Goal: Transaction & Acquisition: Book appointment/travel/reservation

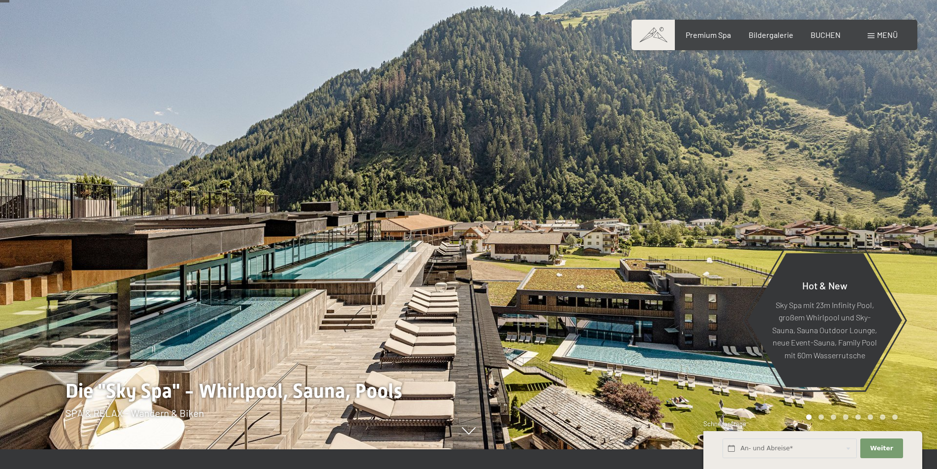
scroll to position [98, 0]
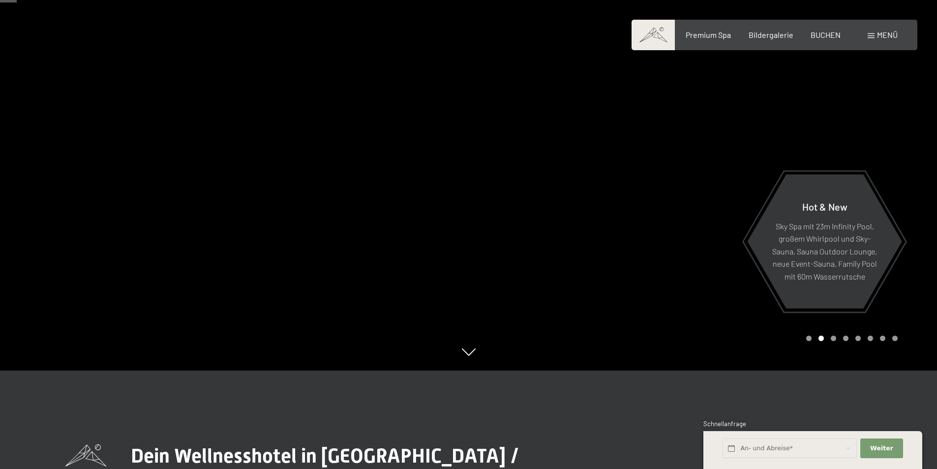
click at [820, 30] on div "Buchen Anfragen Premium Spa Bildergalerie BUCHEN Menü DE IT EN Gutschein Bilder…" at bounding box center [774, 35] width 246 height 11
click at [825, 33] on span "BUCHEN" at bounding box center [826, 33] width 30 height 9
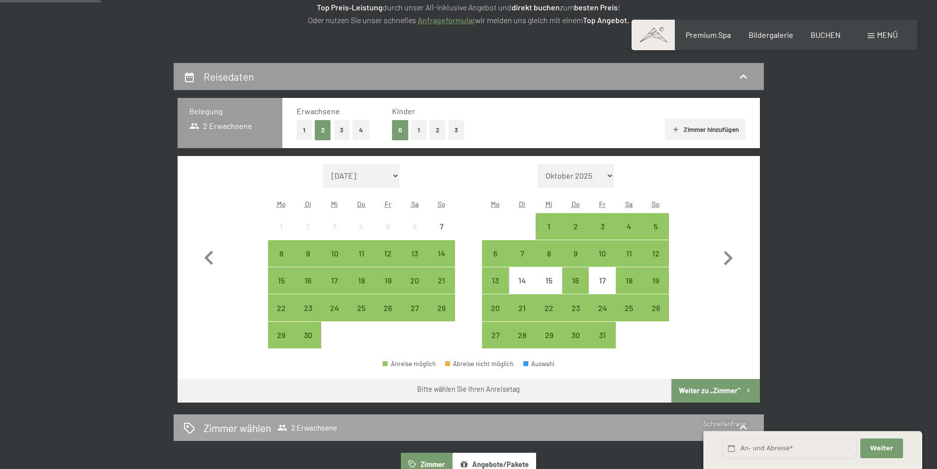
scroll to position [295, 0]
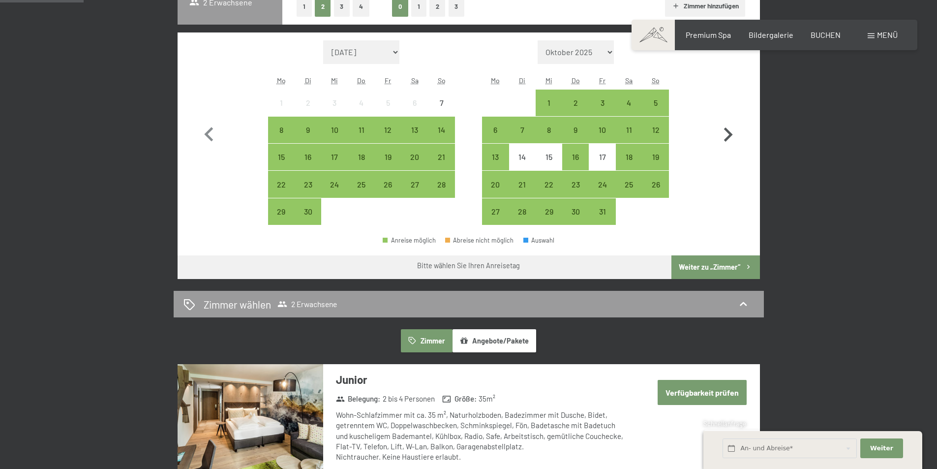
click at [730, 128] on icon "button" at bounding box center [728, 135] width 29 height 29
select select "2025-10-01"
select select "2025-11-01"
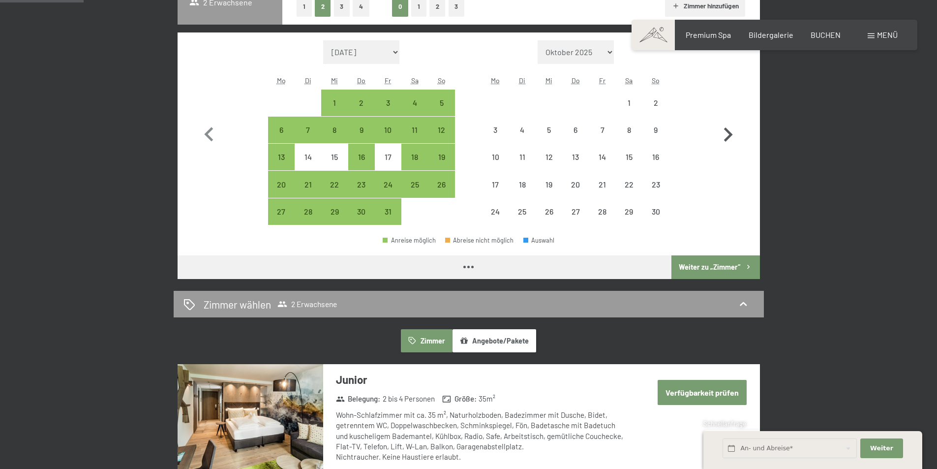
click at [729, 128] on icon "button" at bounding box center [728, 135] width 29 height 29
select select "2025-11-01"
select select "2025-12-01"
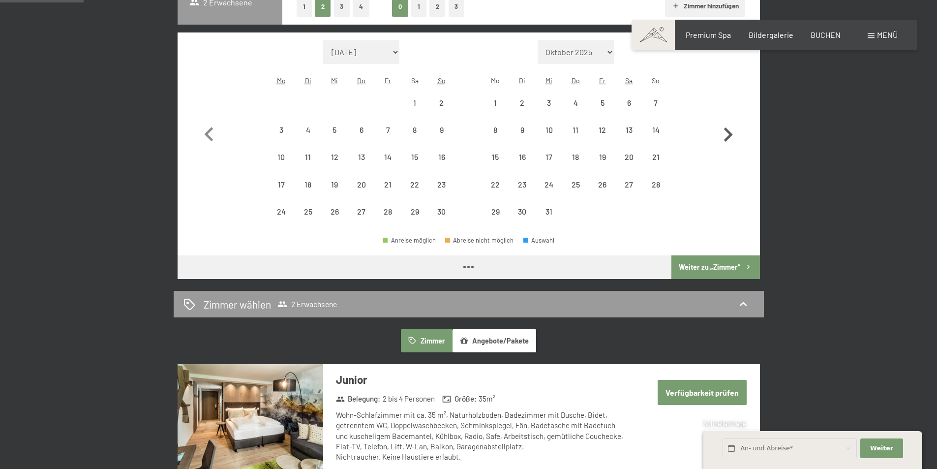
click at [729, 128] on icon "button" at bounding box center [728, 135] width 29 height 29
select select "2025-12-01"
select select "2026-01-01"
click at [729, 128] on icon "button" at bounding box center [728, 135] width 29 height 29
select select "2026-01-01"
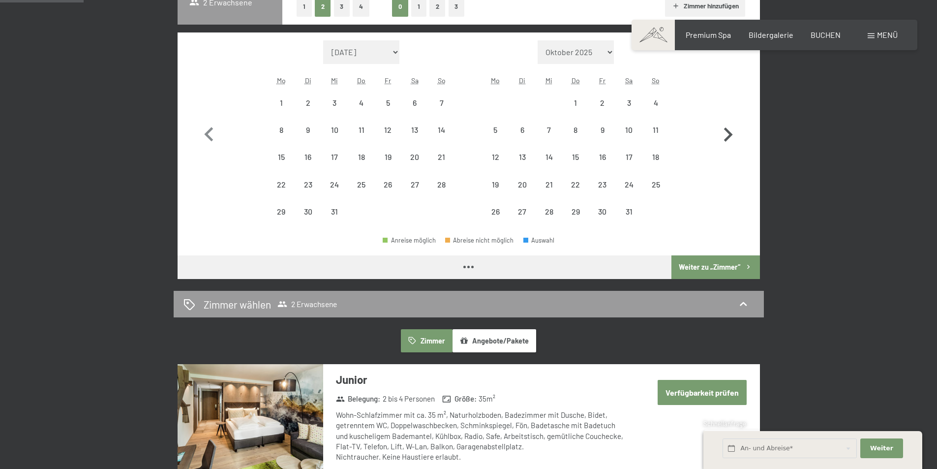
select select "2026-02-01"
click at [729, 128] on icon "button" at bounding box center [728, 135] width 29 height 29
click at [729, 128] on button "button" at bounding box center [728, 132] width 29 height 185
select select "2026-03-01"
select select "2026-04-01"
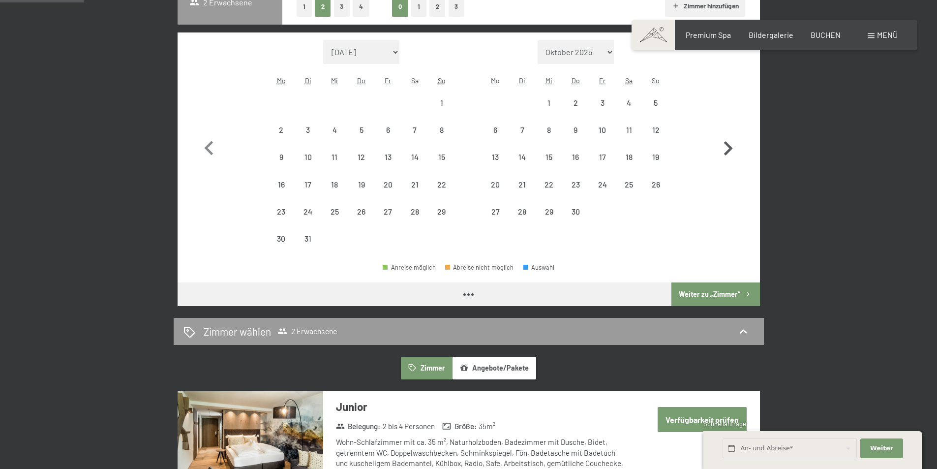
click at [729, 128] on button "button" at bounding box center [728, 146] width 29 height 212
click at [729, 134] on icon "button" at bounding box center [728, 148] width 29 height 29
select select "2026-05-01"
select select "2026-06-01"
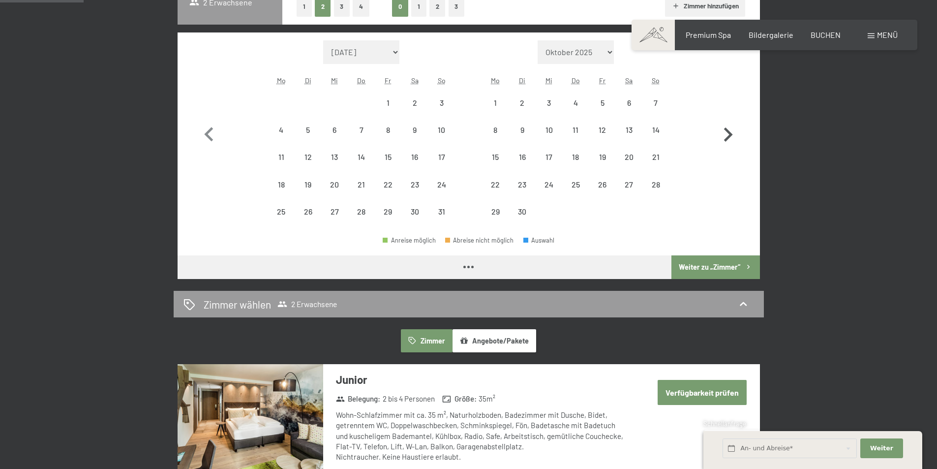
click at [729, 128] on icon "button" at bounding box center [728, 135] width 29 height 29
select select "2026-06-01"
select select "2026-07-01"
click at [729, 128] on icon "button" at bounding box center [728, 135] width 29 height 29
click at [729, 128] on button "button" at bounding box center [728, 132] width 29 height 185
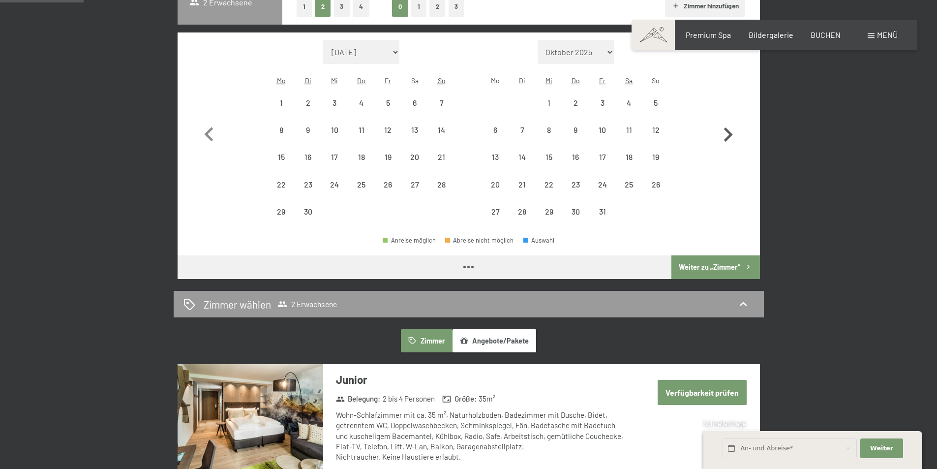
select select "2026-08-01"
select select "2026-09-01"
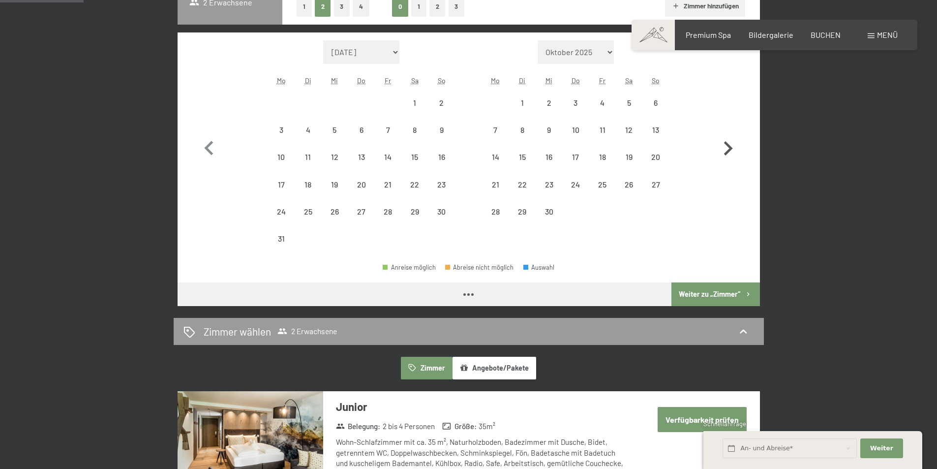
click at [729, 128] on button "button" at bounding box center [728, 146] width 29 height 212
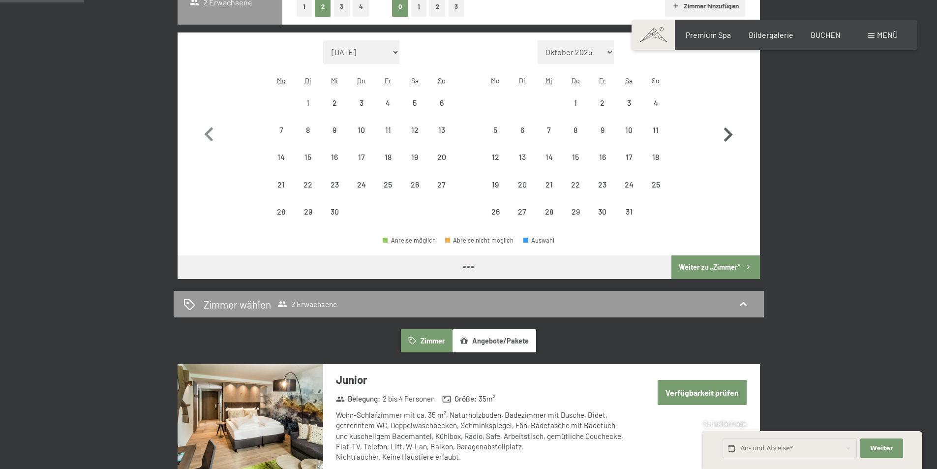
select select "2026-09-01"
select select "2026-10-01"
click at [728, 128] on icon "button" at bounding box center [728, 135] width 29 height 29
select select "2026-10-01"
select select "2026-11-01"
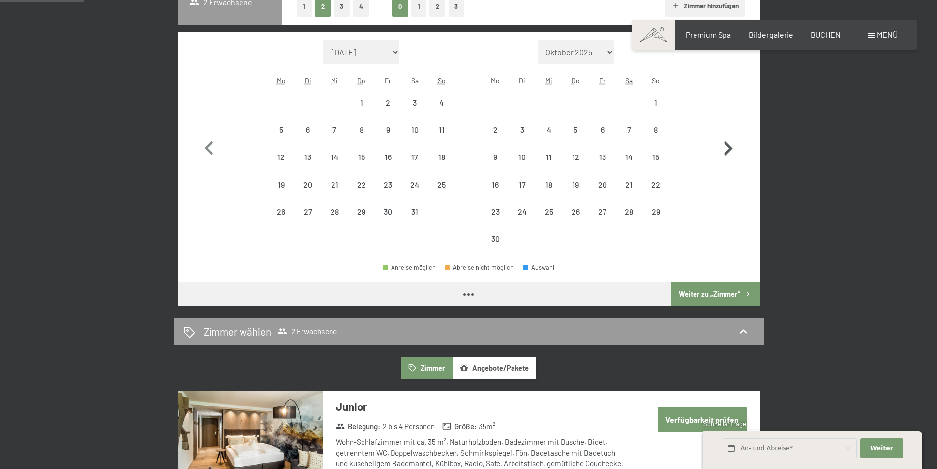
select select "2026-10-01"
select select "2026-11-01"
select select "2026-10-01"
select select "2026-11-01"
click at [728, 128] on button "button" at bounding box center [728, 146] width 29 height 212
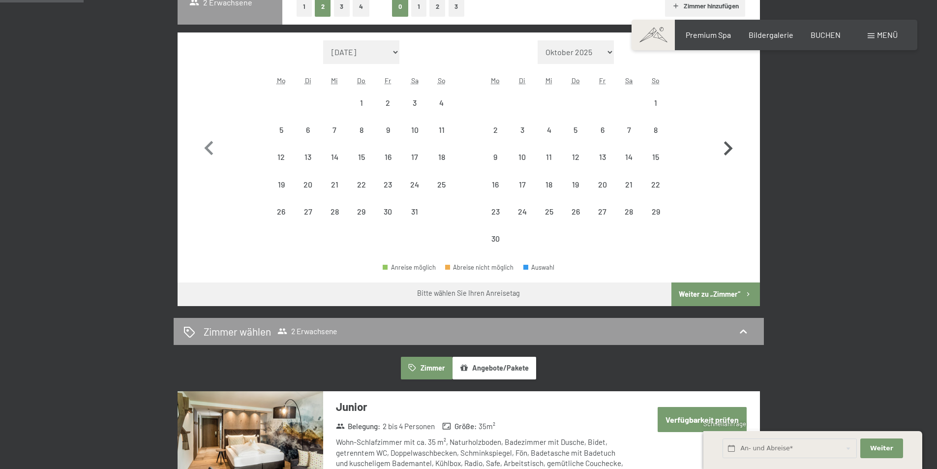
select select "2026-11-01"
select select "2026-12-01"
select select "2026-11-01"
select select "2026-12-01"
click at [492, 188] on div "21" at bounding box center [495, 193] width 25 height 25
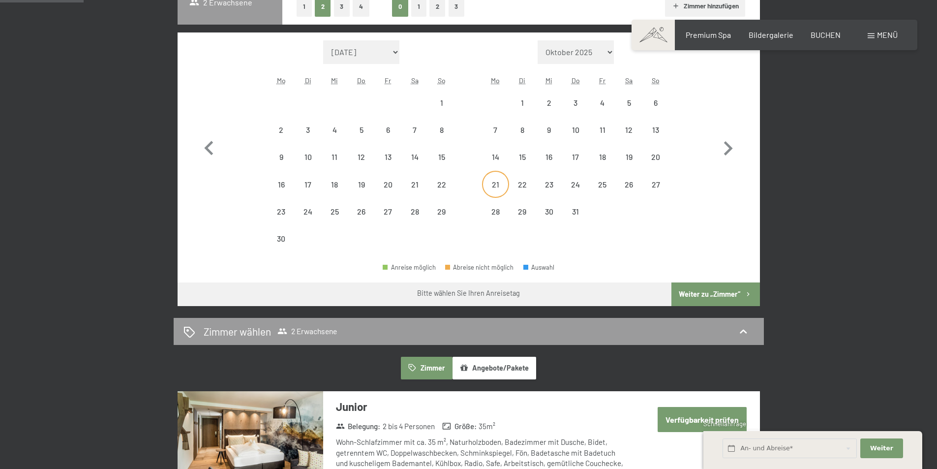
select select "2026-11-01"
select select "2026-12-01"
click at [601, 185] on div "25" at bounding box center [602, 193] width 25 height 25
select select "2026-11-01"
select select "2026-12-01"
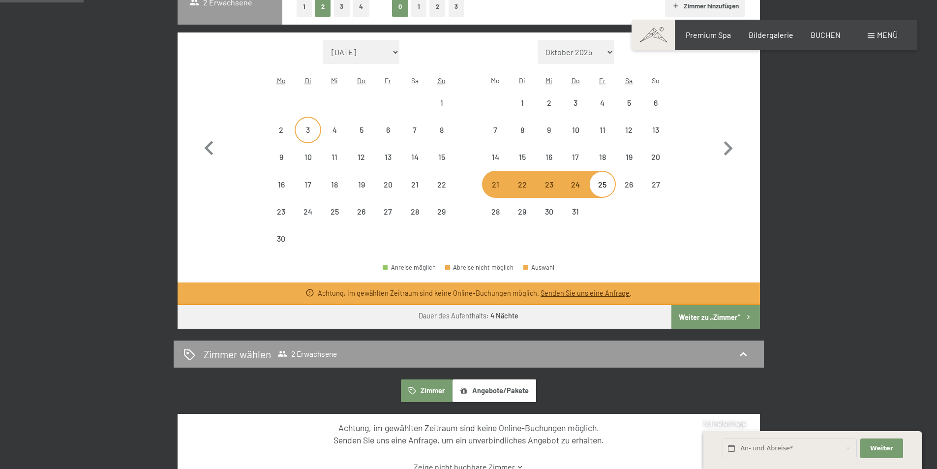
click at [307, 128] on div "3" at bounding box center [308, 138] width 25 height 25
select select "2026-11-01"
select select "2026-12-01"
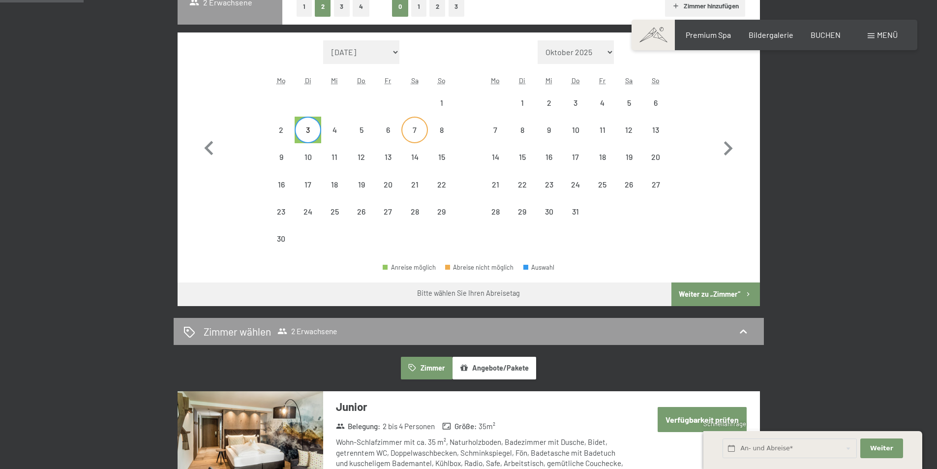
click at [422, 128] on div "7" at bounding box center [414, 138] width 25 height 25
select select "2026-11-01"
select select "2026-12-01"
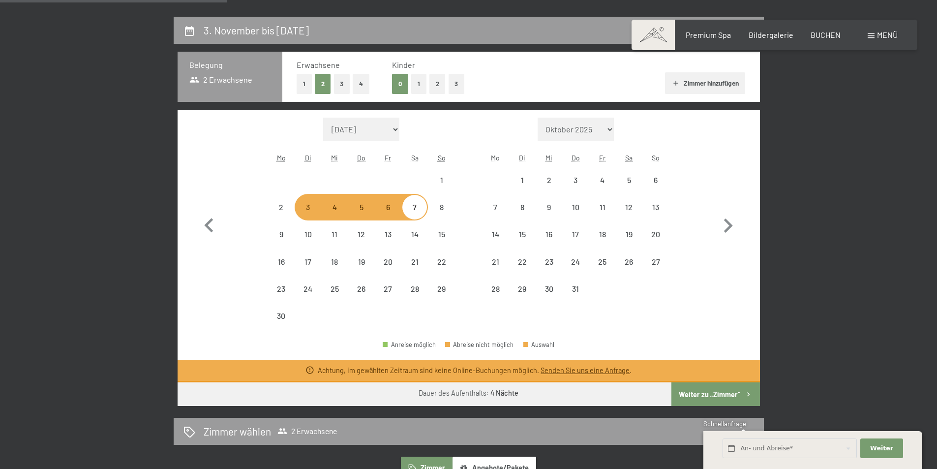
scroll to position [148, 0]
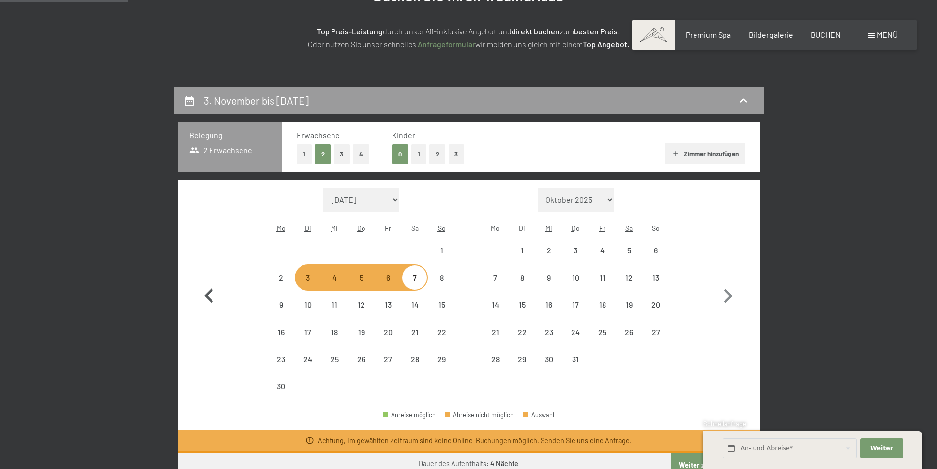
click at [208, 291] on icon "button" at bounding box center [209, 296] width 29 height 29
select select "2026-10-01"
select select "2026-11-01"
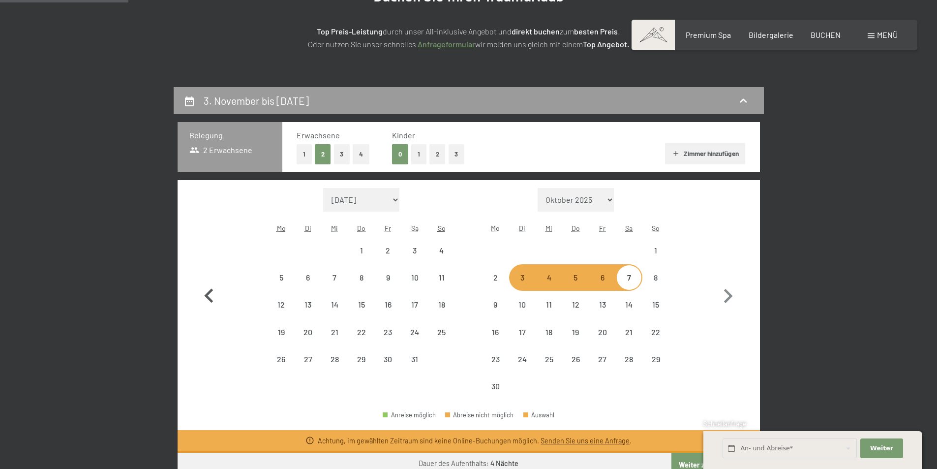
click at [208, 291] on icon "button" at bounding box center [209, 296] width 29 height 29
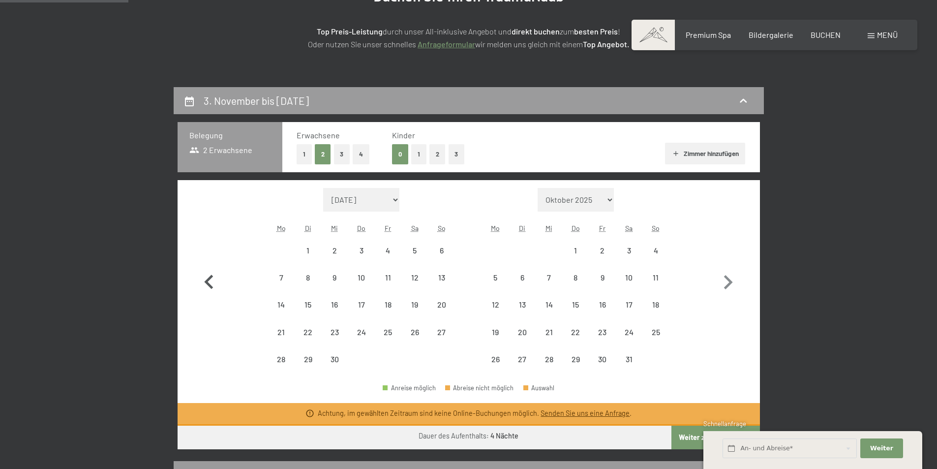
click at [208, 291] on icon "button" at bounding box center [209, 282] width 29 height 29
click at [207, 291] on icon "button" at bounding box center [209, 282] width 29 height 29
select select "2026-07-01"
select select "2026-08-01"
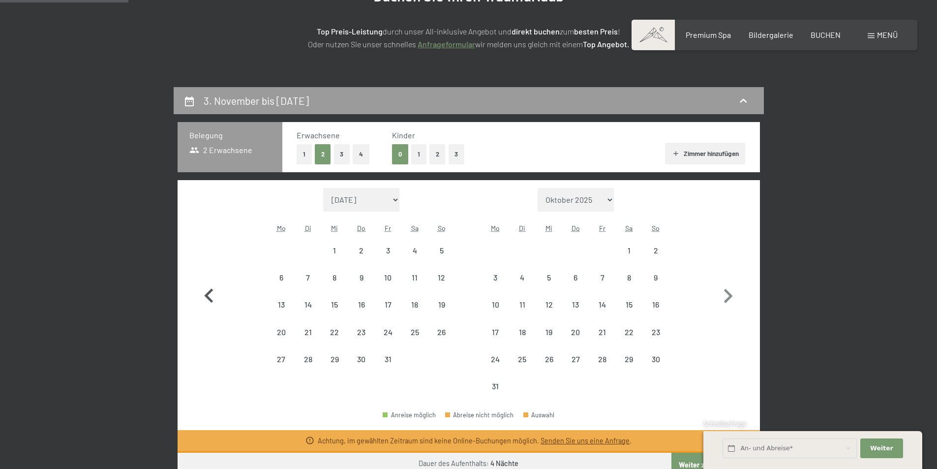
click at [206, 291] on icon "button" at bounding box center [209, 296] width 29 height 29
select select "2026-05-01"
select select "2026-06-01"
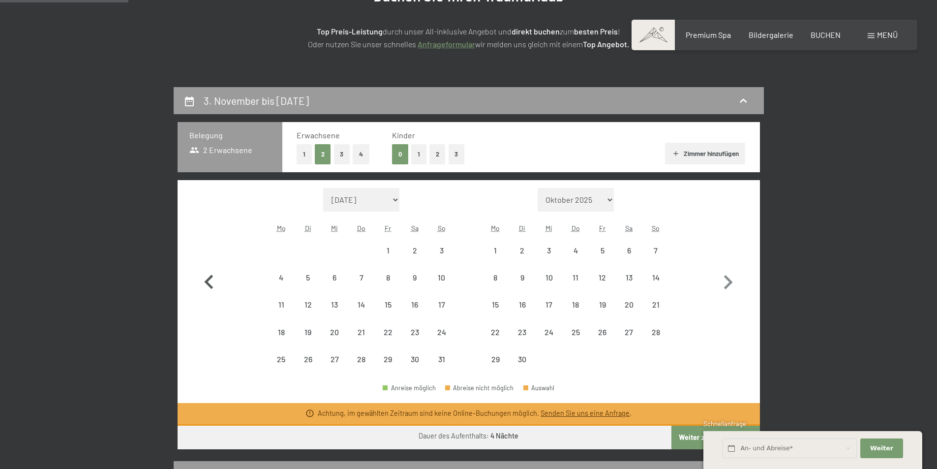
click at [206, 291] on icon "button" at bounding box center [209, 282] width 29 height 29
select select "2026-04-01"
select select "2026-05-01"
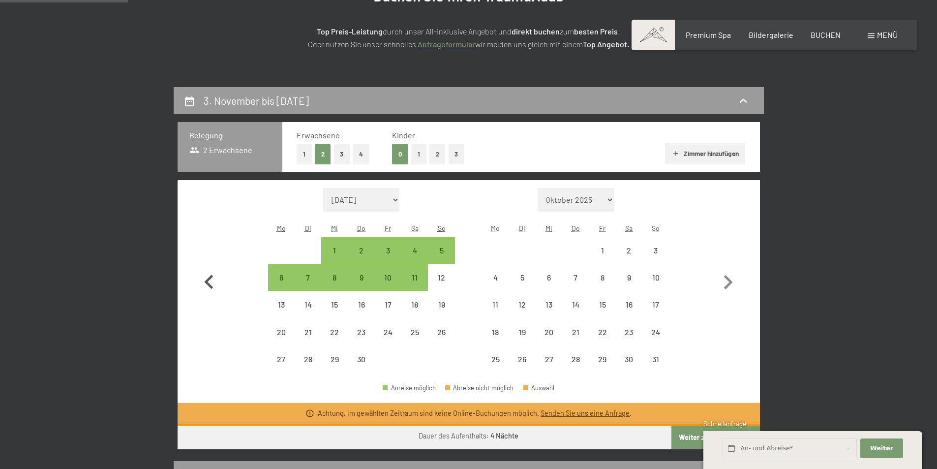
click at [206, 290] on icon "button" at bounding box center [209, 282] width 29 height 29
select select "2026-03-01"
select select "2026-04-01"
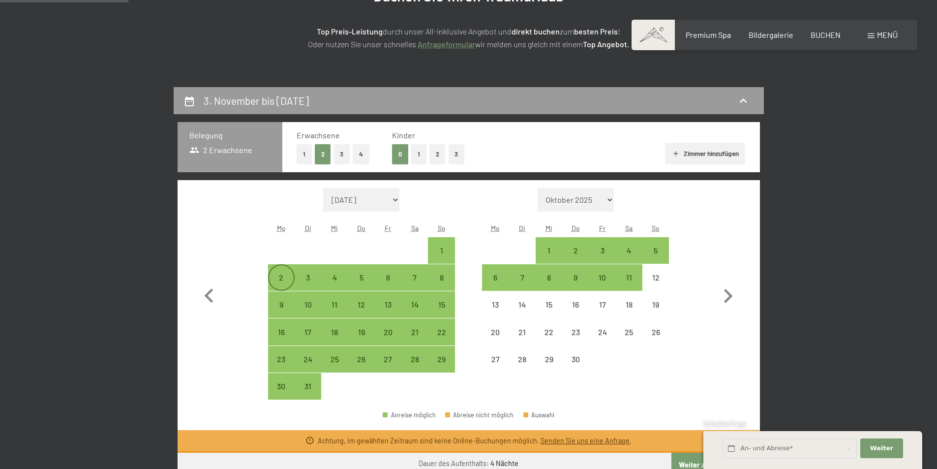
drag, startPoint x: 274, startPoint y: 284, endPoint x: 287, endPoint y: 284, distance: 12.8
click at [274, 284] on div "2" at bounding box center [281, 285] width 25 height 25
select select "2026-03-01"
select select "2026-04-01"
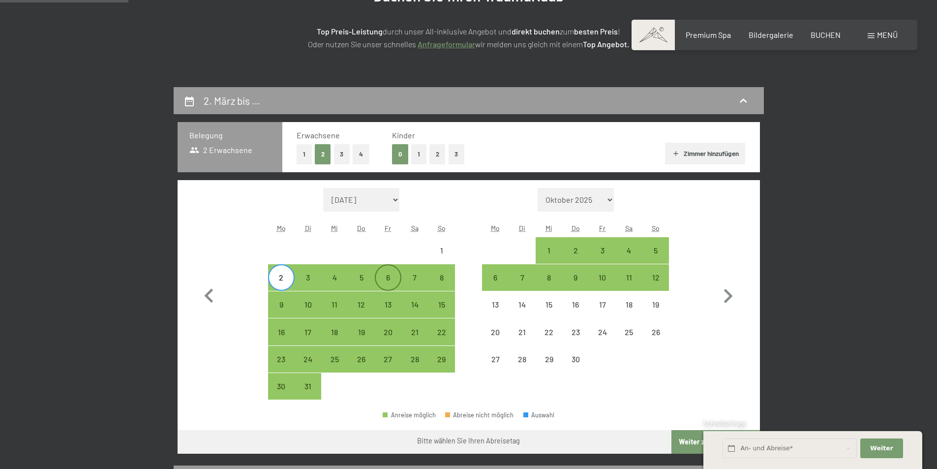
click at [393, 282] on div "6" at bounding box center [388, 285] width 25 height 25
select select "2026-03-01"
select select "2026-04-01"
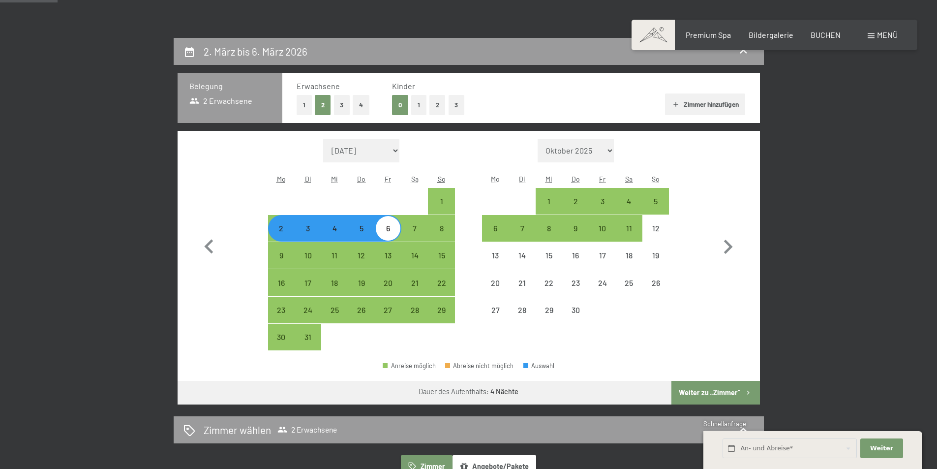
click at [714, 392] on button "Weiter zu „Zimmer“" at bounding box center [715, 393] width 88 height 24
select select "2026-03-01"
select select "2026-04-01"
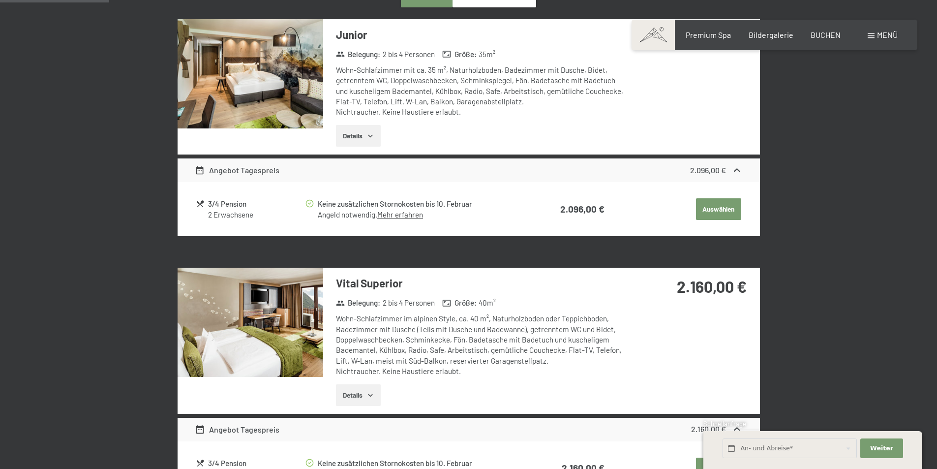
scroll to position [333, 0]
